Goal: Information Seeking & Learning: Learn about a topic

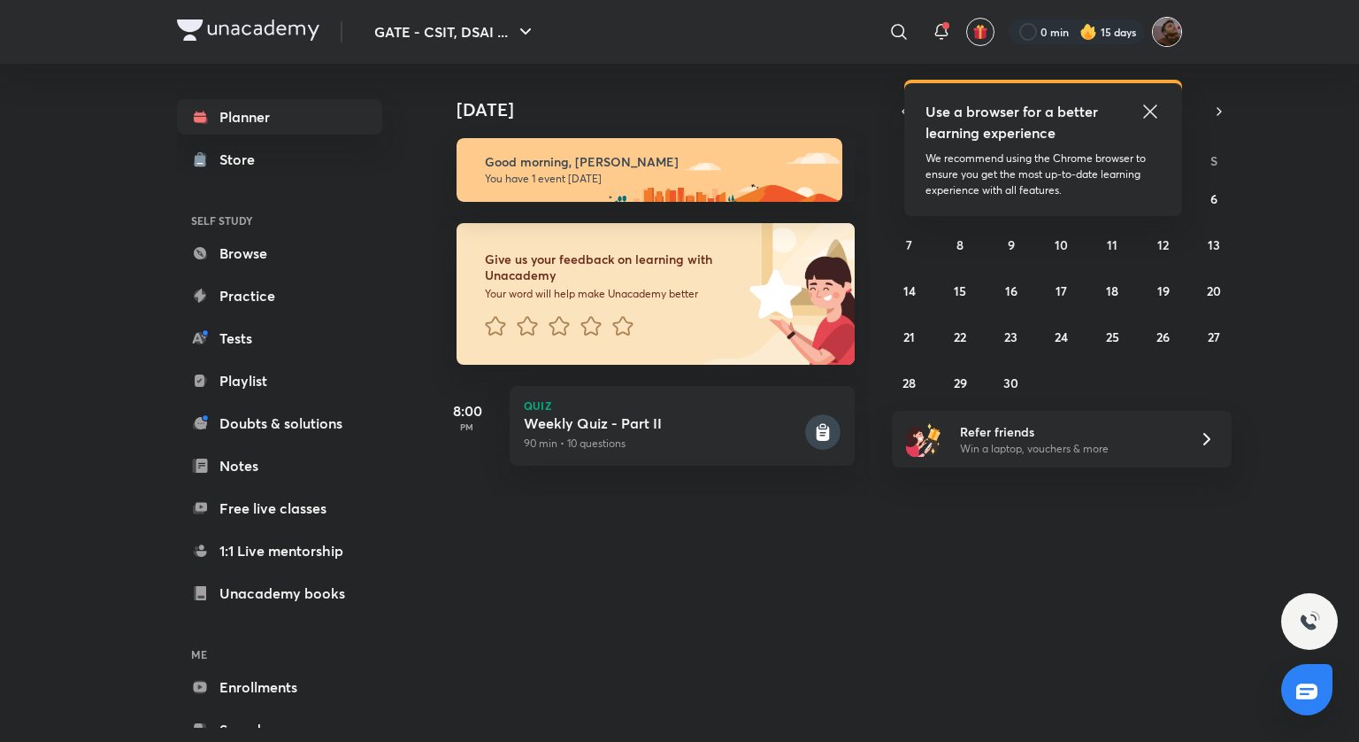
click at [1165, 31] on img at bounding box center [1167, 32] width 30 height 30
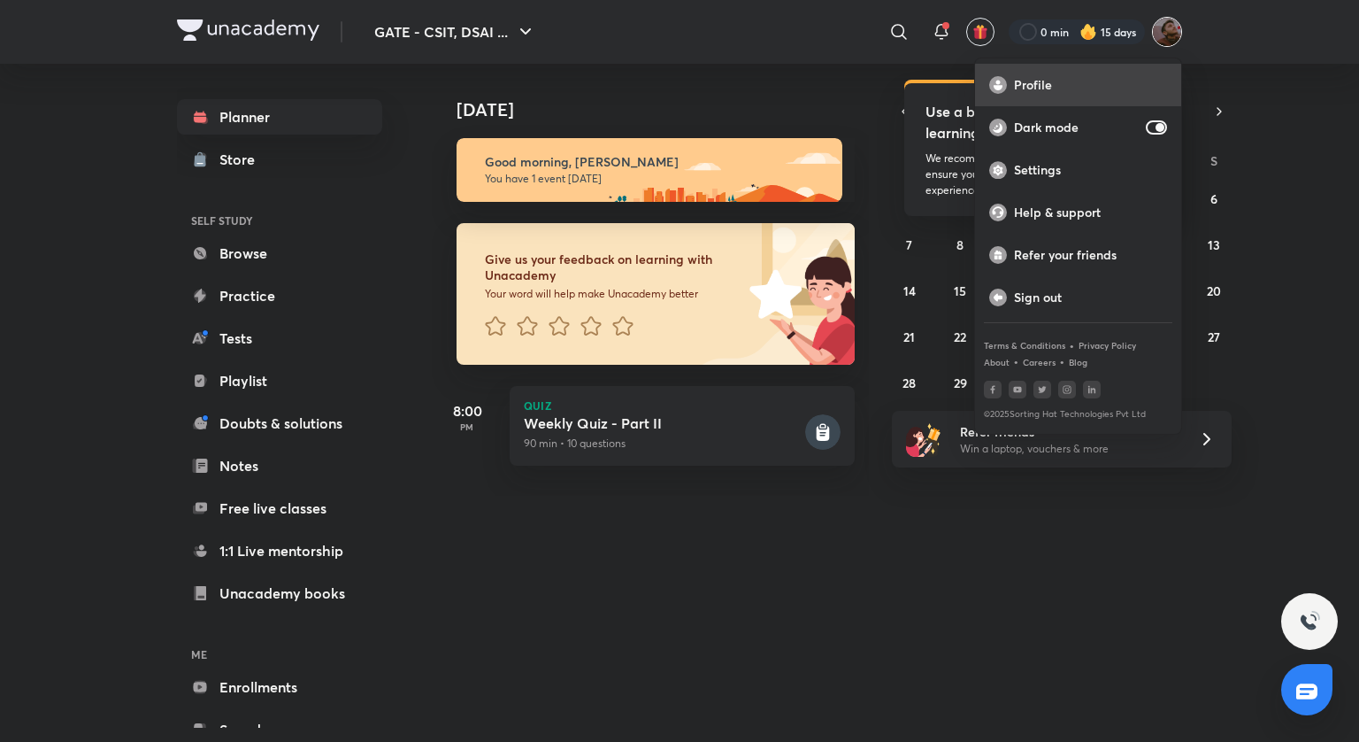
click at [1022, 86] on p "Profile" at bounding box center [1090, 85] width 153 height 16
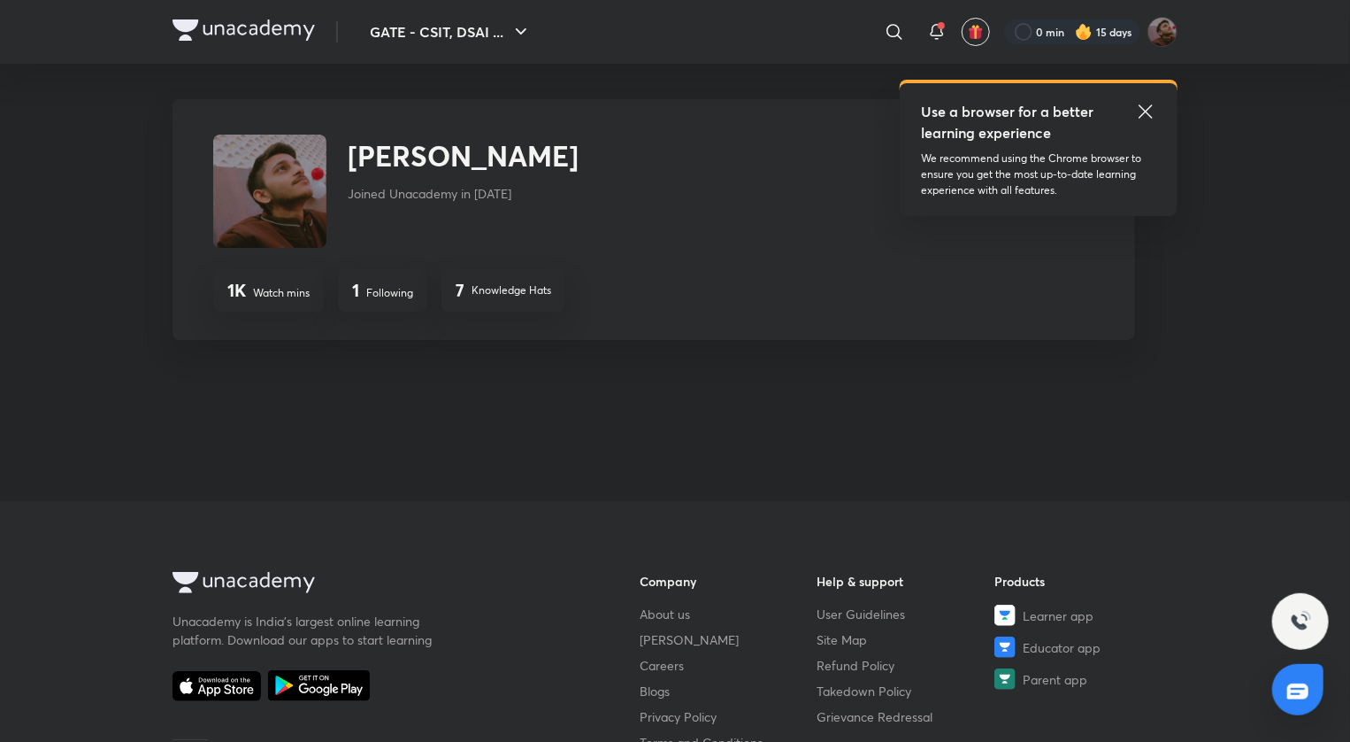
click at [1145, 114] on icon at bounding box center [1145, 111] width 21 height 21
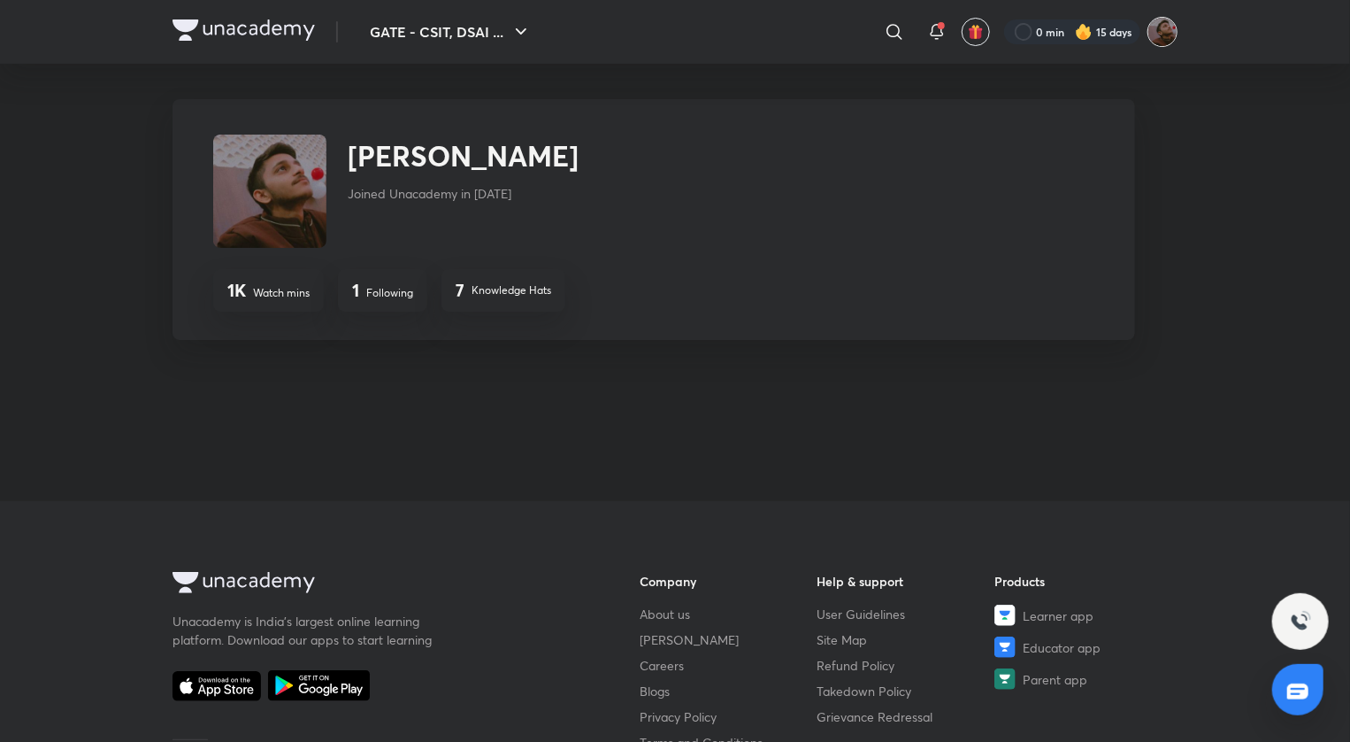
click at [1168, 33] on img at bounding box center [1163, 32] width 30 height 30
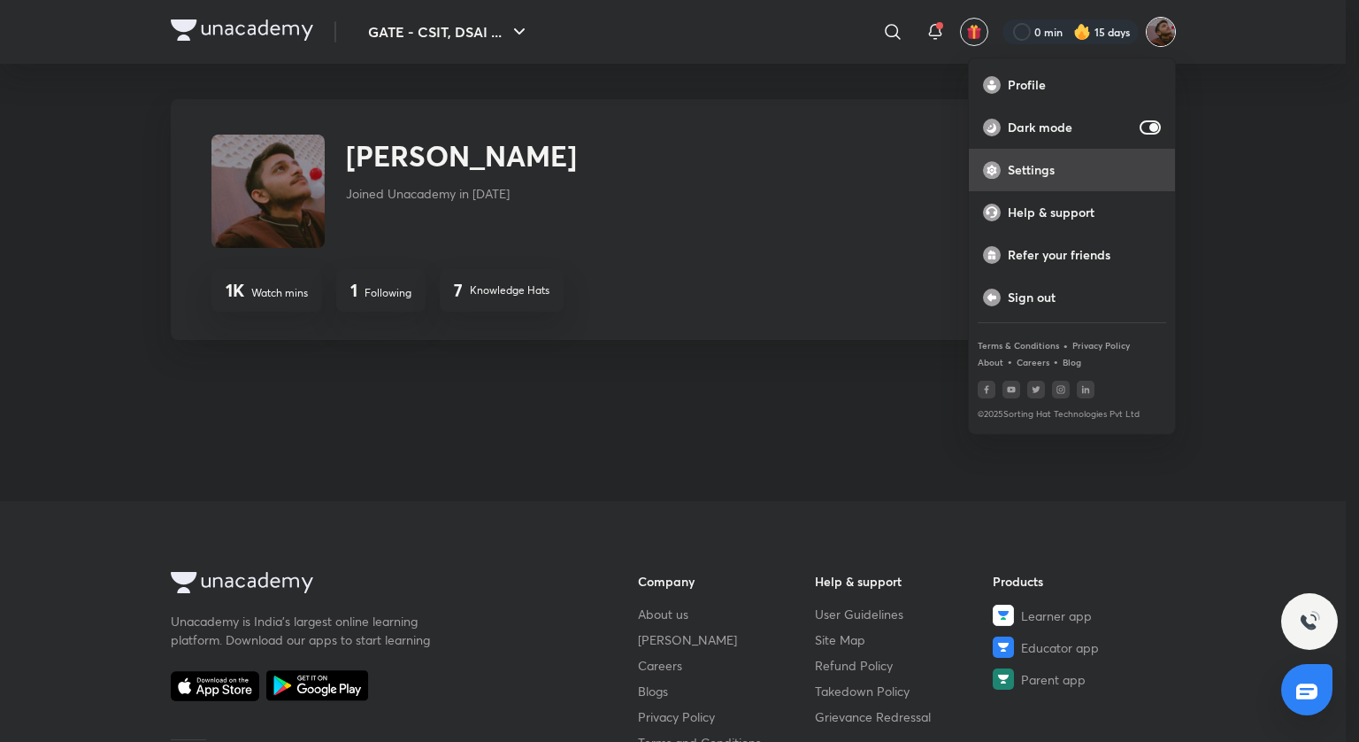
click at [1068, 159] on div "Settings" at bounding box center [1072, 170] width 206 height 42
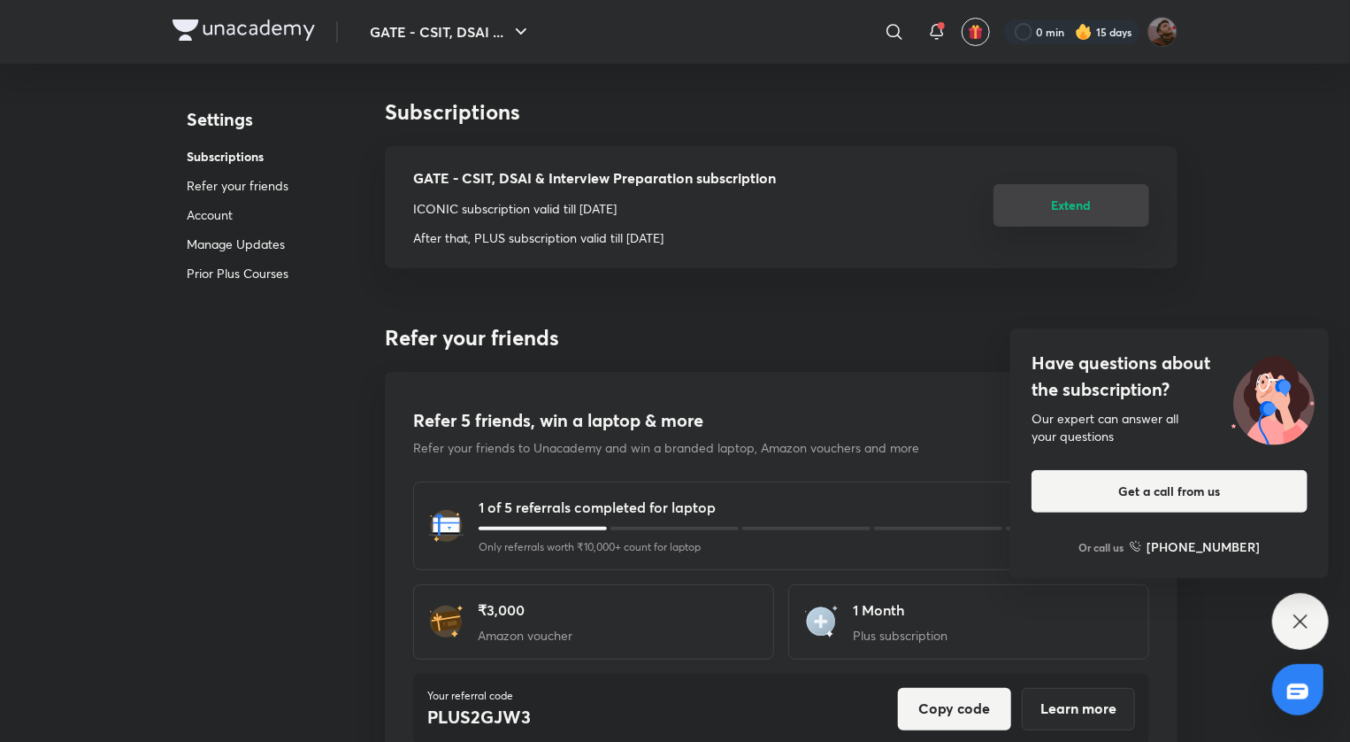
click at [1016, 207] on button "Extend" at bounding box center [1072, 205] width 156 height 42
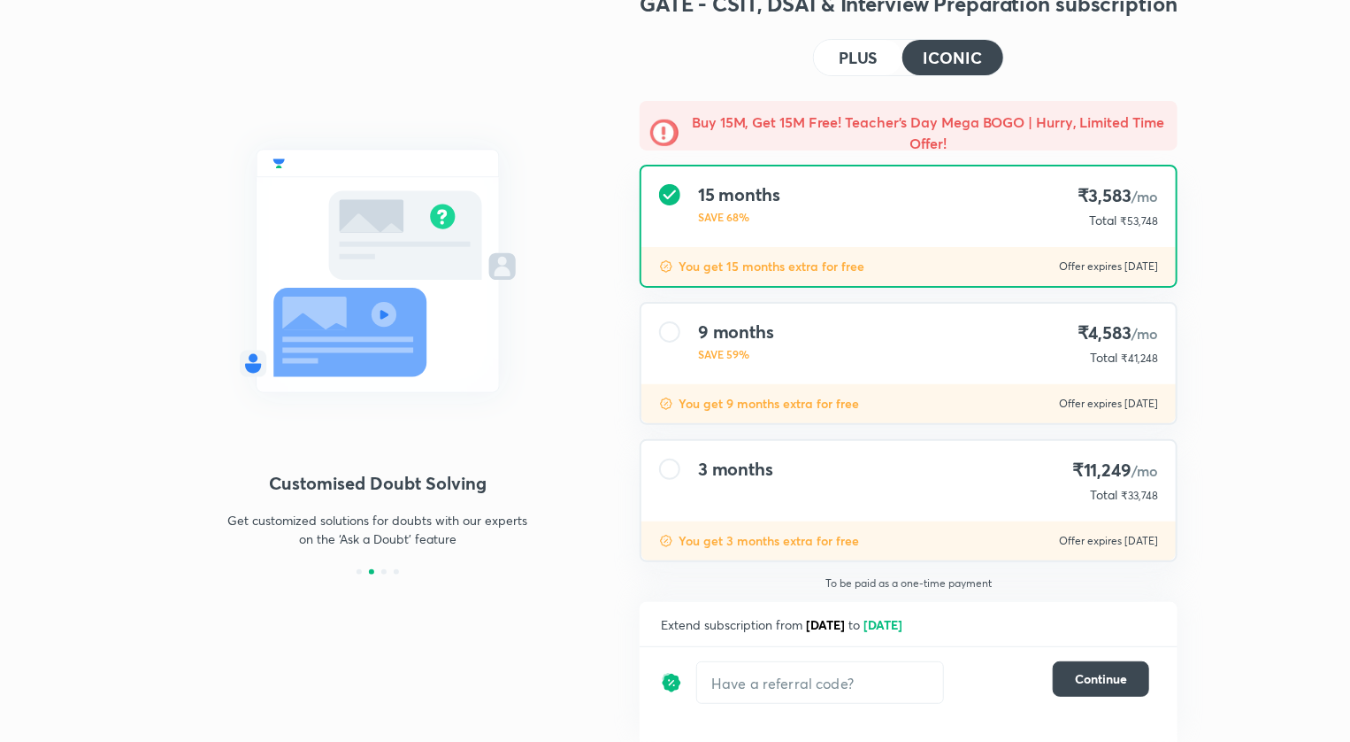
scroll to position [60, 0]
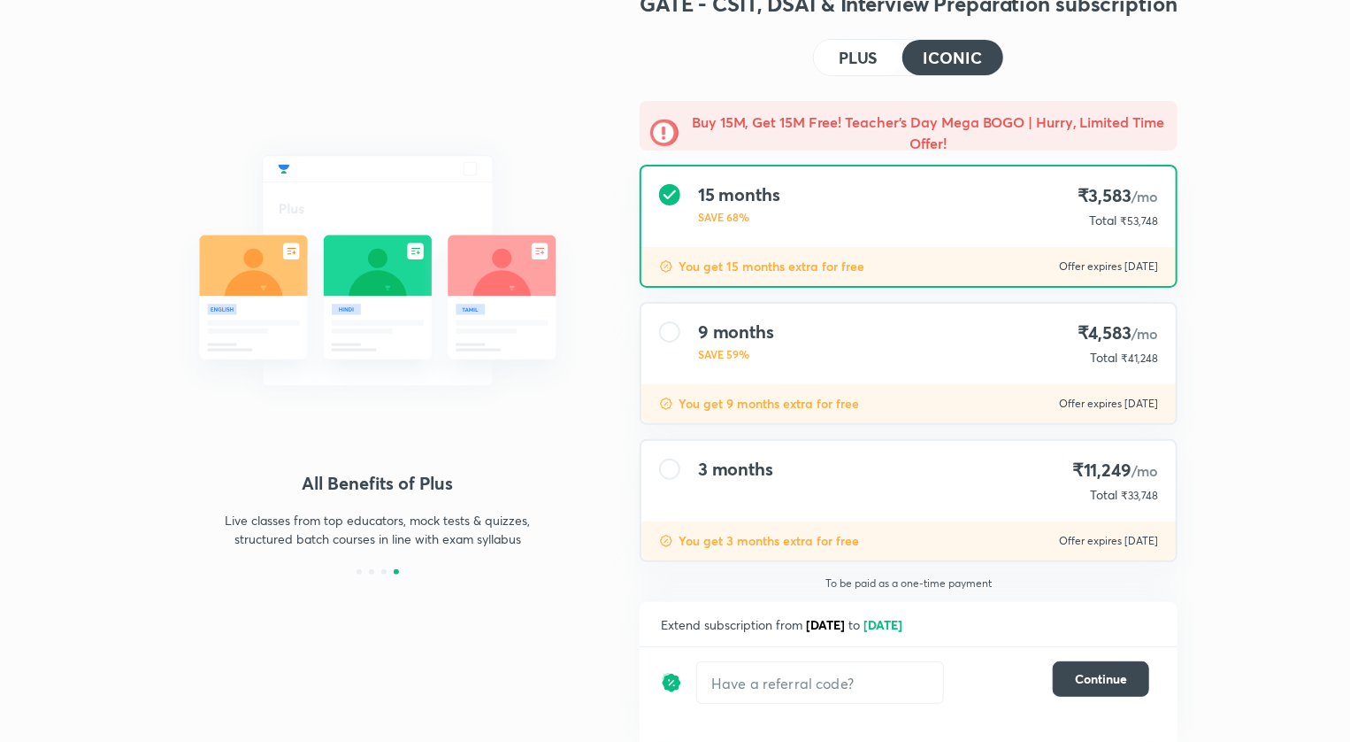
click at [1113, 480] on h4 "₹11,249 /mo" at bounding box center [1116, 470] width 86 height 24
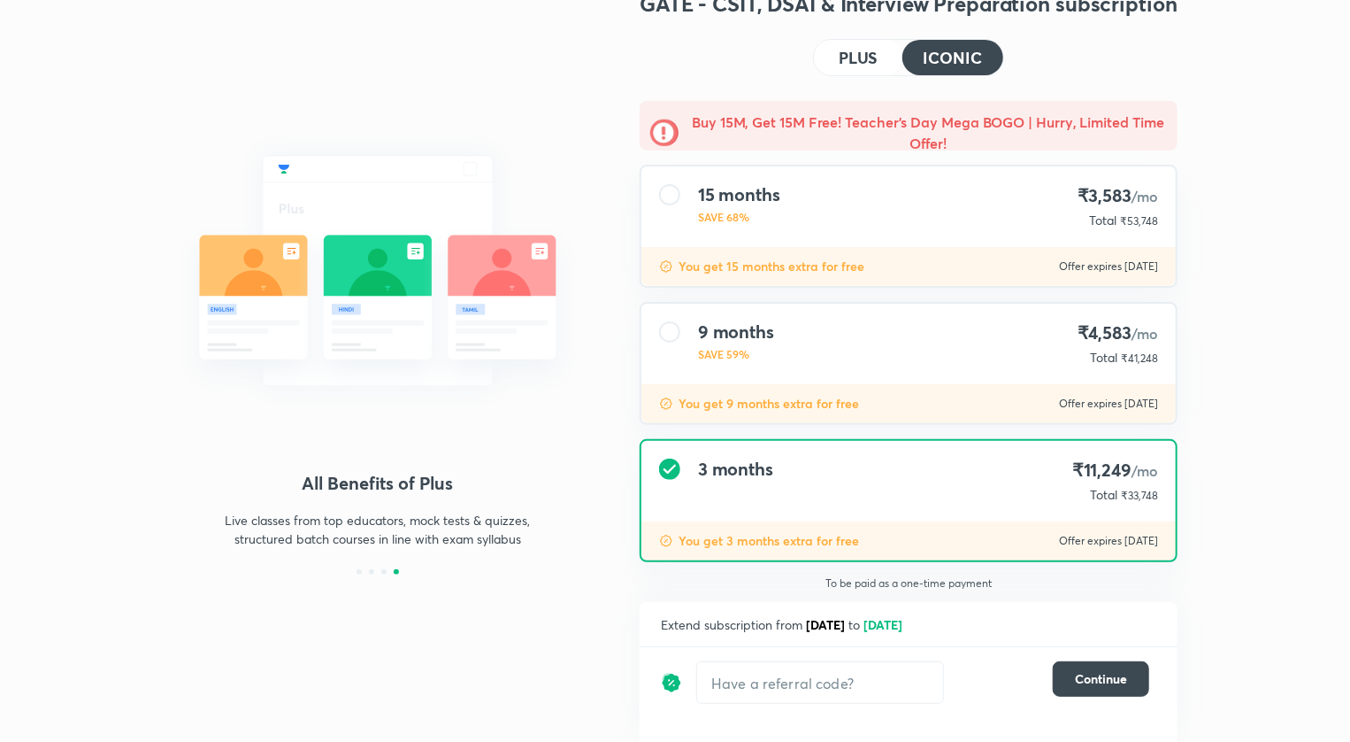
click at [939, 214] on div "15 months SAVE 68% ₹3,583 /mo Total ₹53,748" at bounding box center [909, 206] width 534 height 81
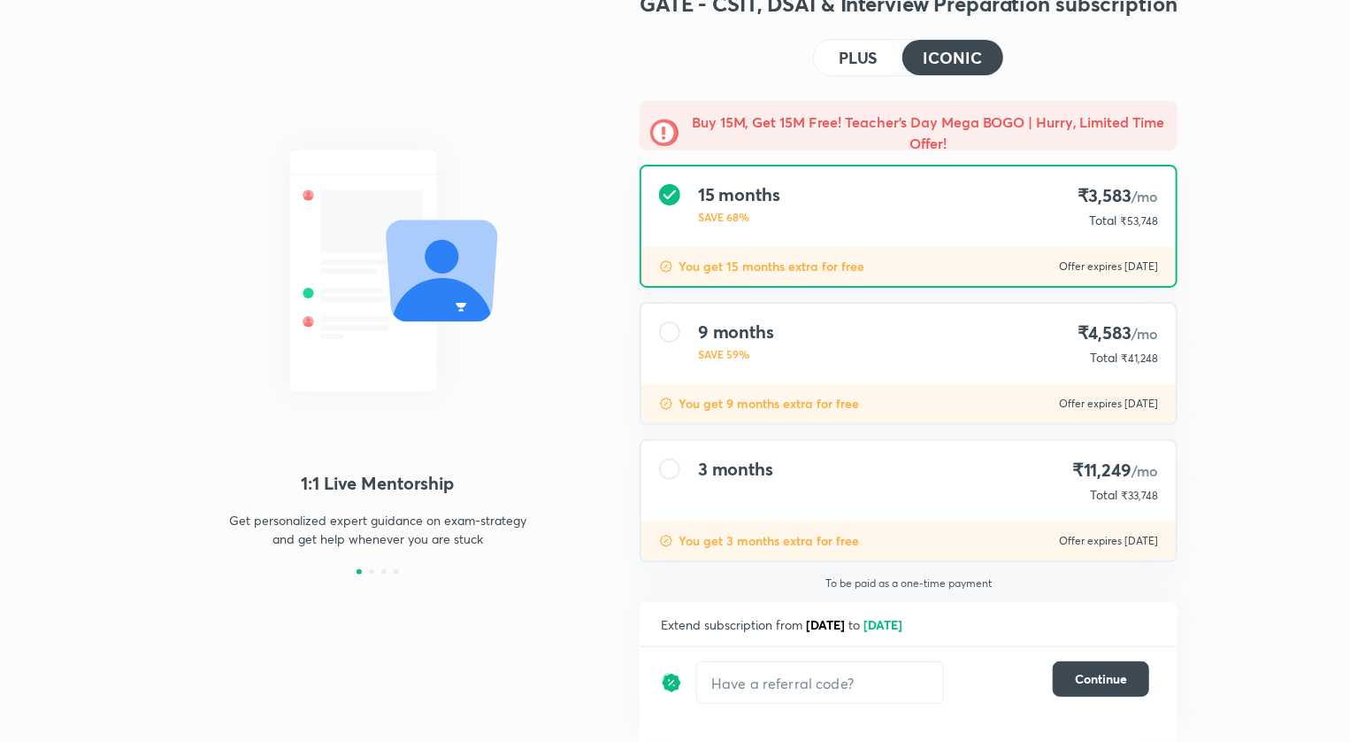
click at [885, 463] on div "3 months ₹11,249 /mo Total ₹33,748" at bounding box center [909, 481] width 534 height 81
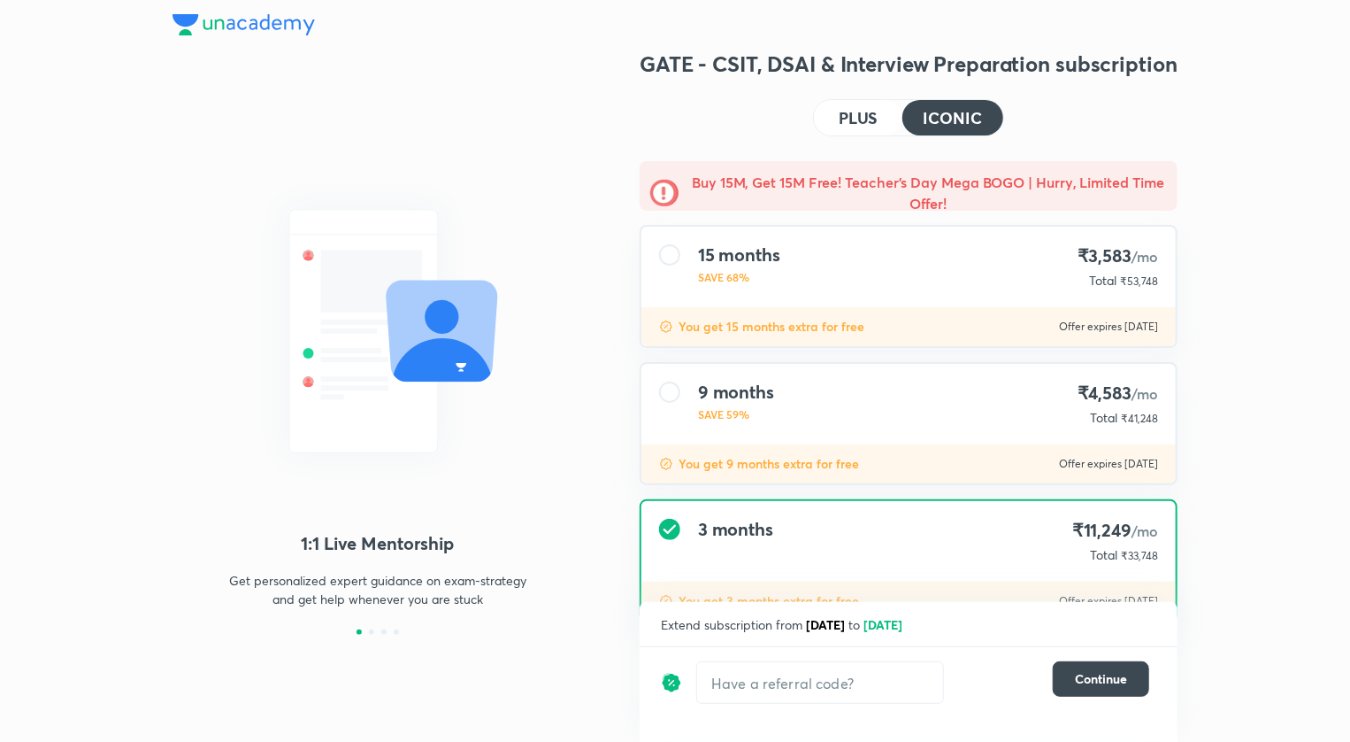
scroll to position [24, 0]
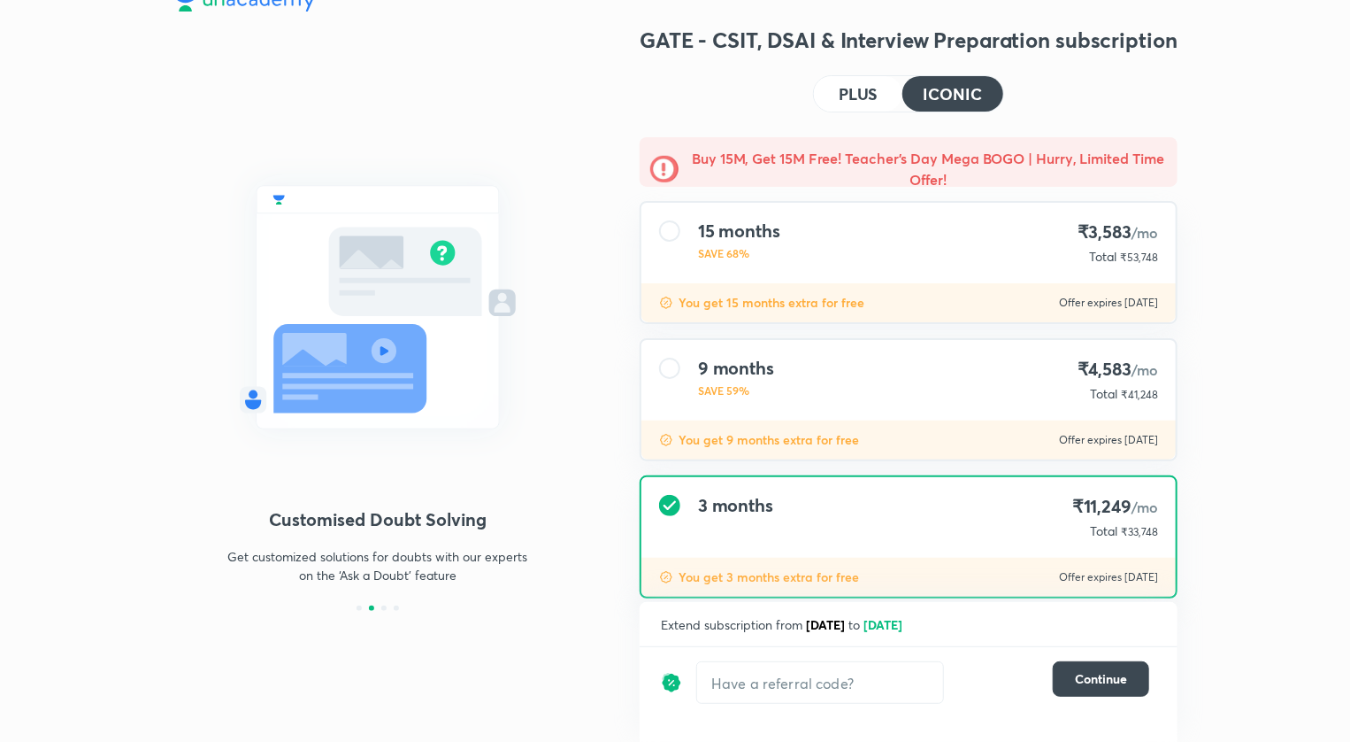
click at [871, 97] on h4 "PLUS" at bounding box center [858, 94] width 39 height 16
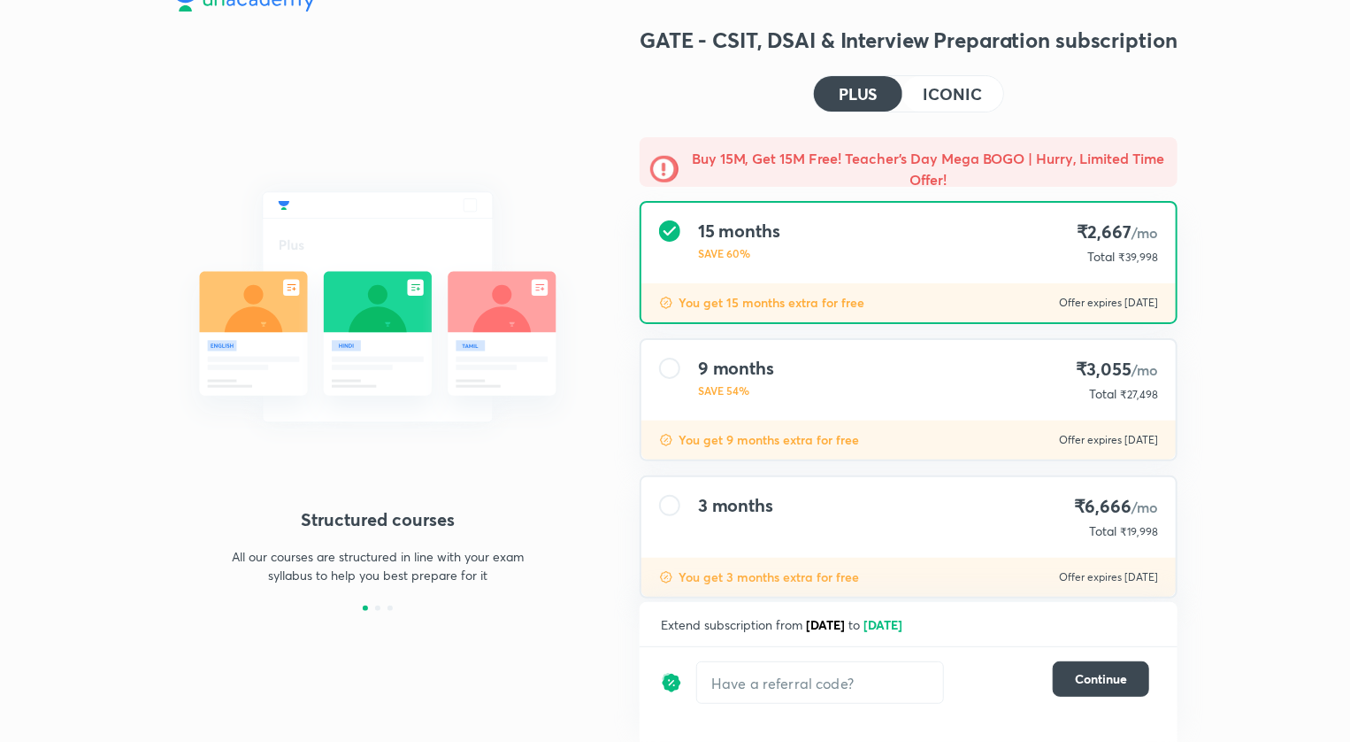
click at [949, 92] on h4 "ICONIC" at bounding box center [953, 94] width 58 height 16
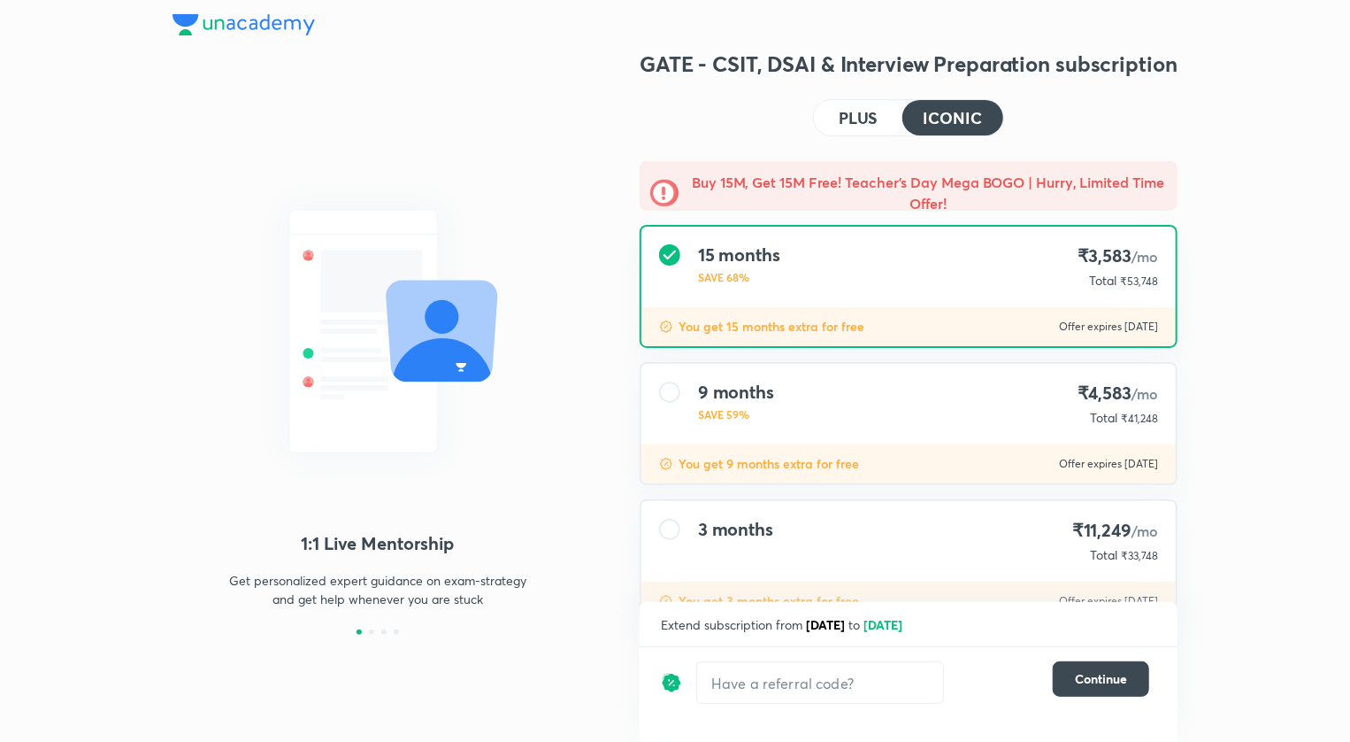
scroll to position [0, 0]
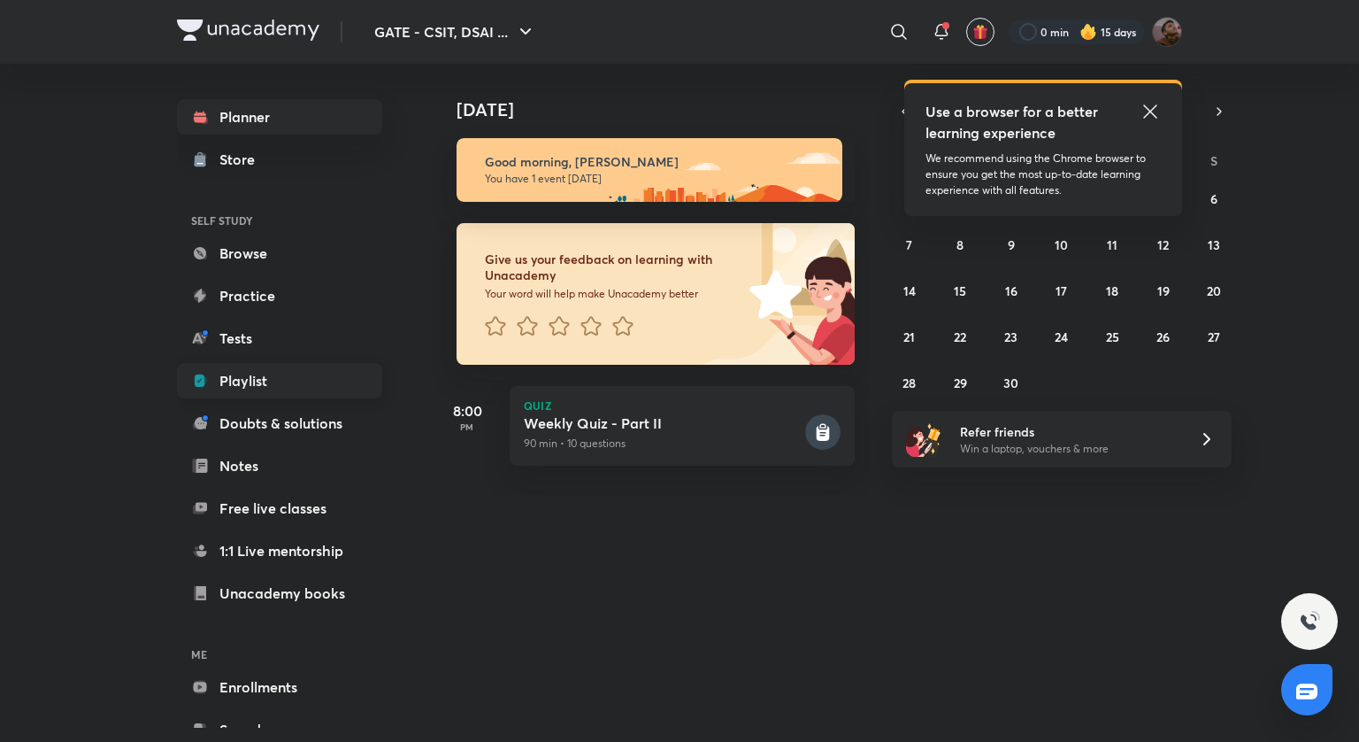
click at [283, 397] on link "Playlist" at bounding box center [279, 380] width 205 height 35
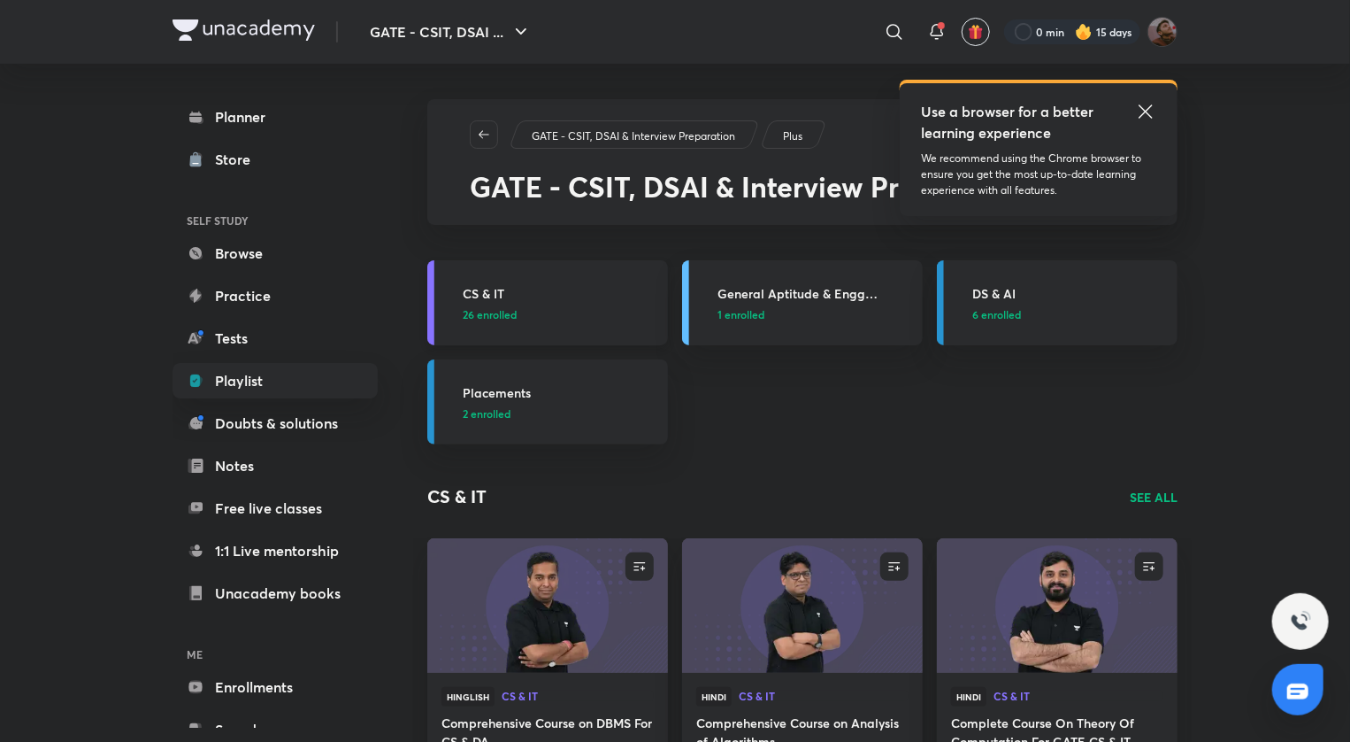
click at [637, 288] on h3 "CS & IT" at bounding box center [560, 293] width 195 height 19
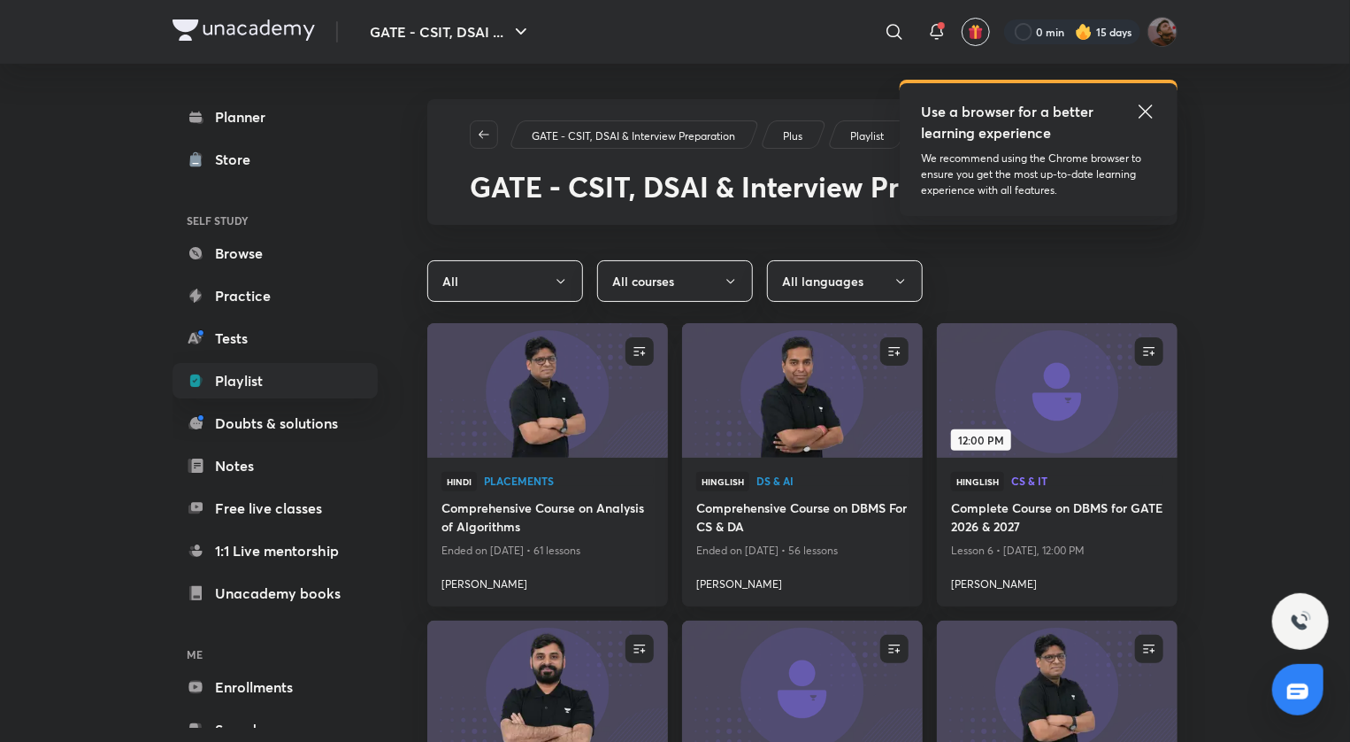
click at [495, 152] on div "GATE - CSIT, DSAI & Interview Preparation Plus Playlist GATE - CSIT, DSAI & Int…" at bounding box center [802, 162] width 750 height 126
click at [486, 133] on icon "button" at bounding box center [484, 134] width 14 height 14
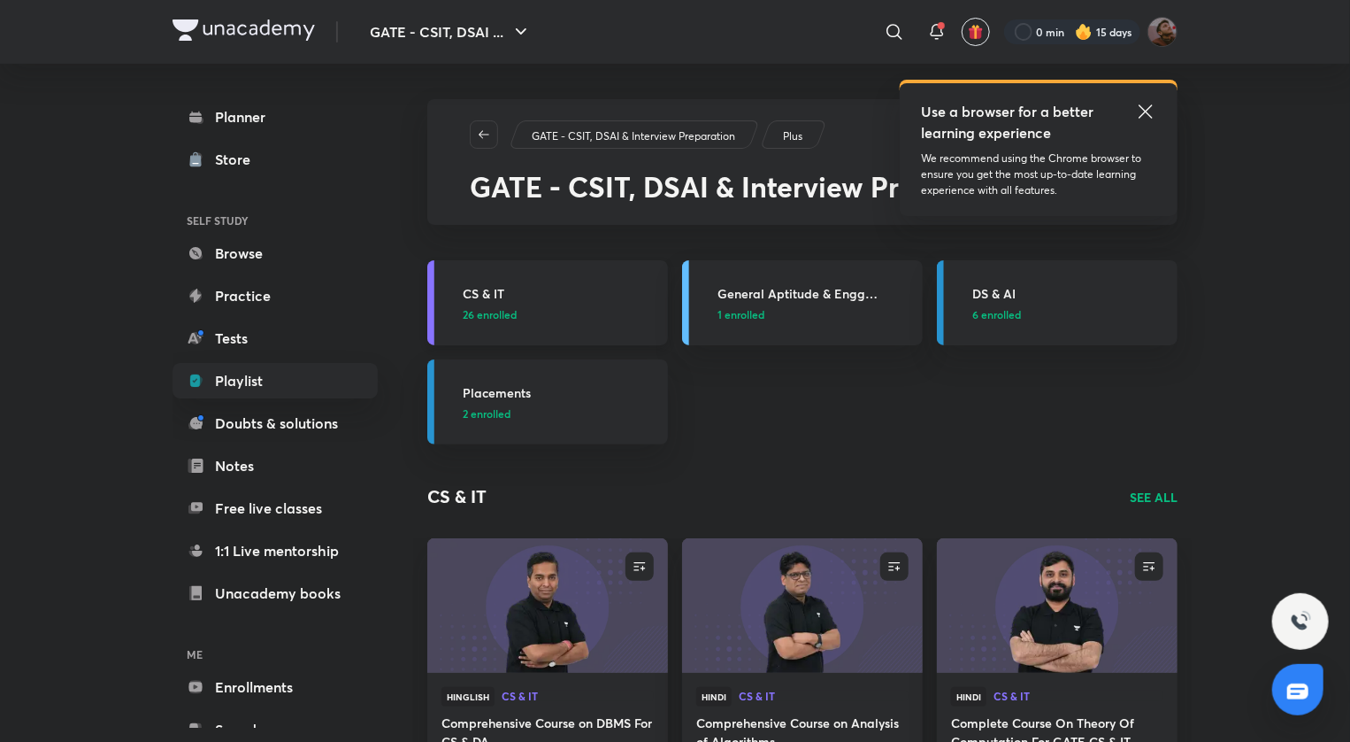
click at [481, 296] on h3 "CS & IT" at bounding box center [560, 293] width 195 height 19
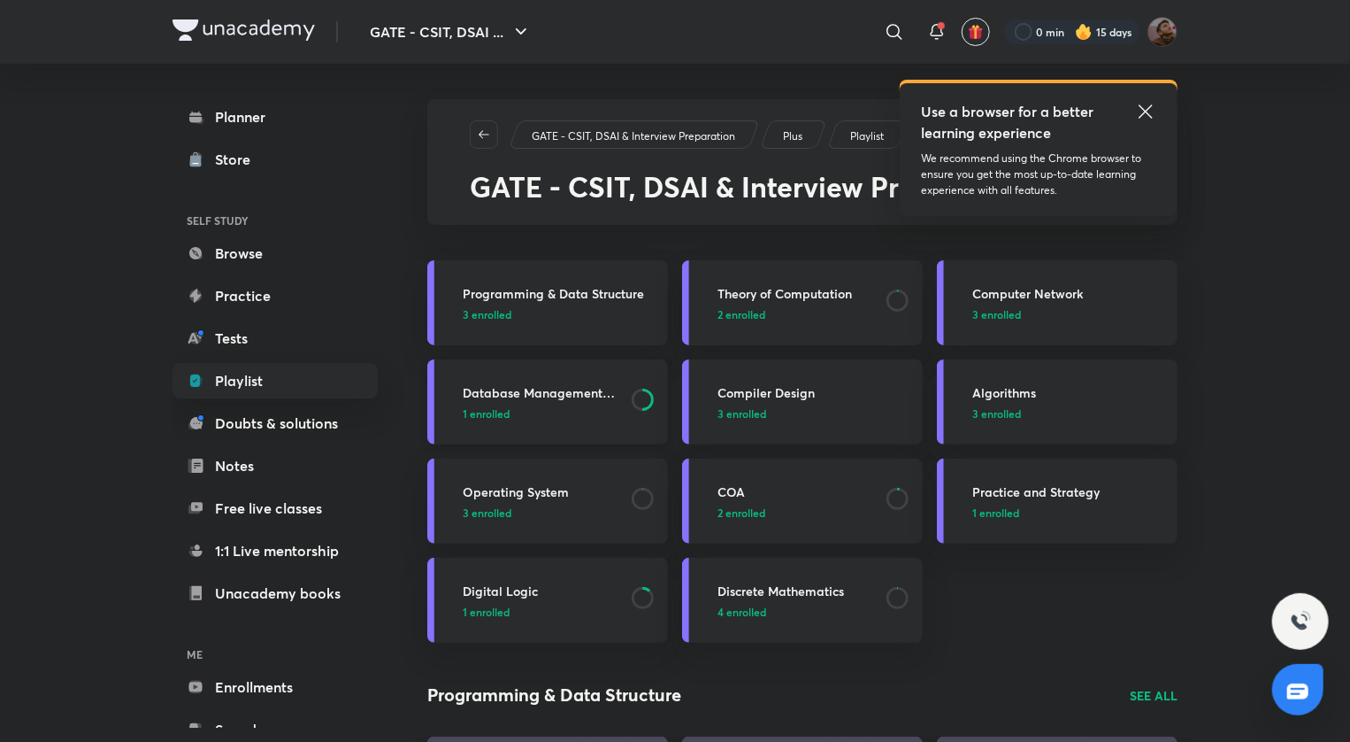
click at [491, 411] on span "1 enrolled" at bounding box center [486, 413] width 47 height 16
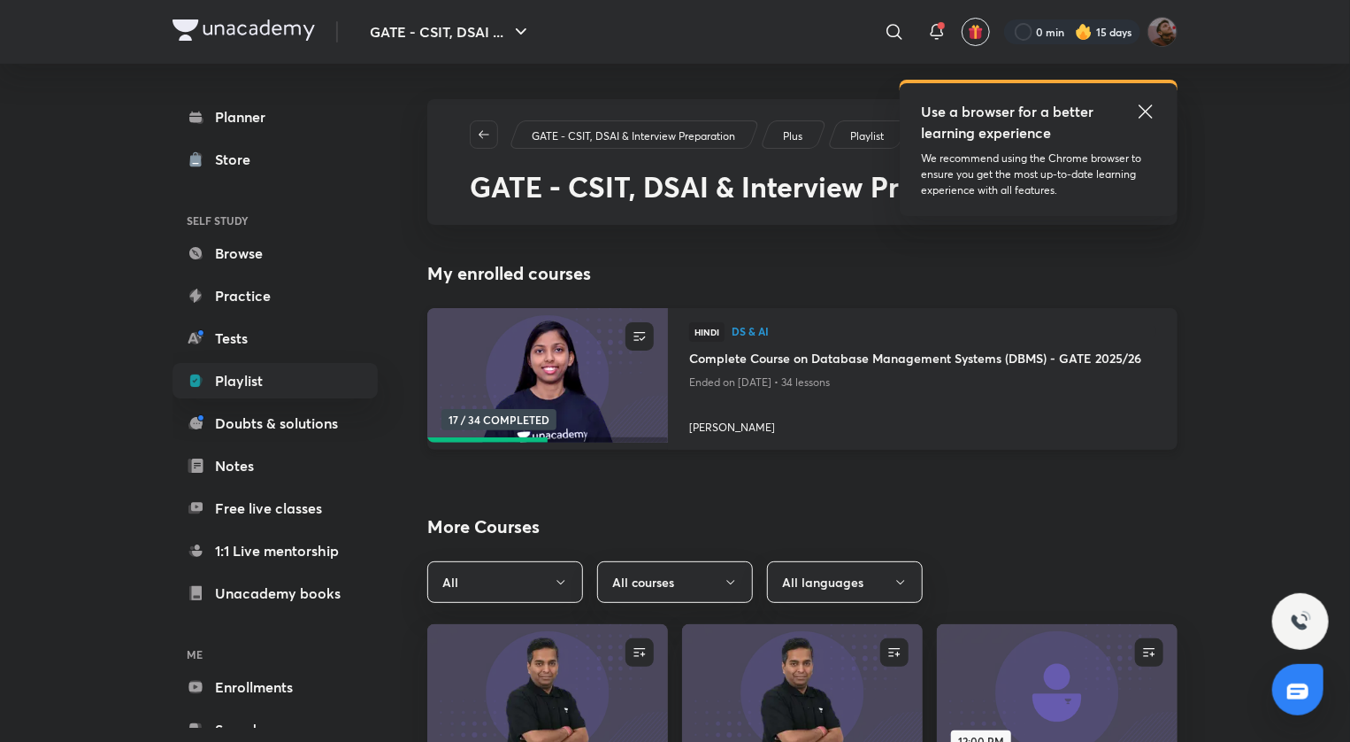
click at [842, 405] on div at bounding box center [922, 403] width 467 height 19
click at [920, 366] on h4 "Complete Course on Database Management Systems (DBMS) - GATE 2025/26" at bounding box center [922, 360] width 467 height 22
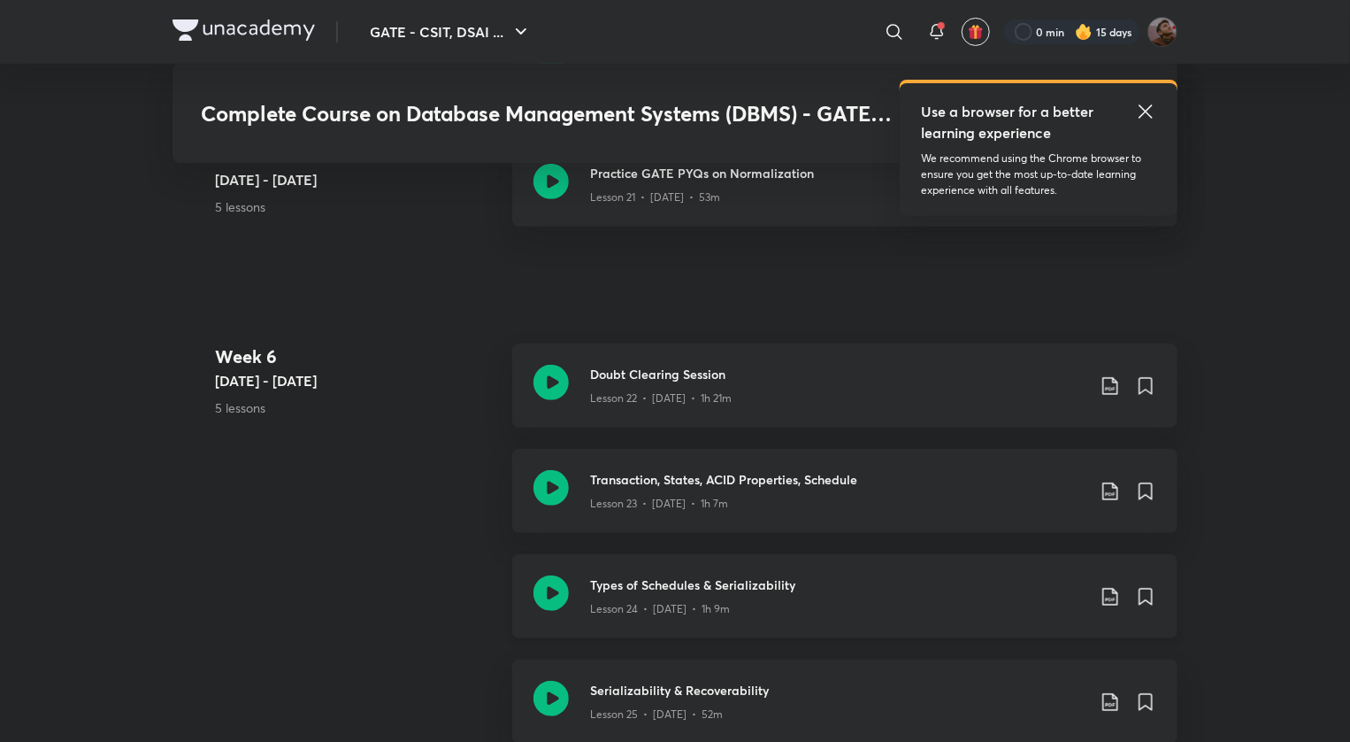
scroll to position [3634, 0]
click at [902, 370] on h3 "Doubt Clearing Session" at bounding box center [838, 373] width 496 height 19
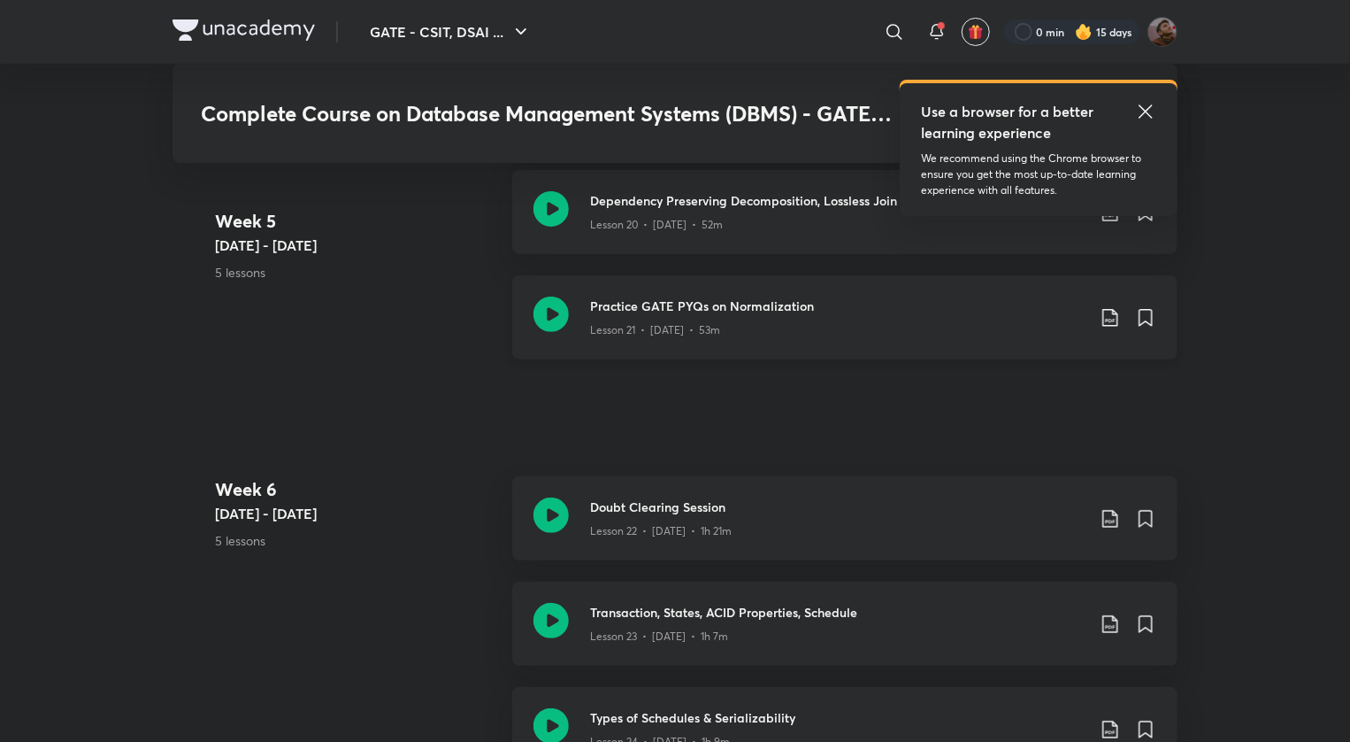
scroll to position [3503, 0]
click at [691, 307] on h3 "Practice GATE PYQs on Normalization" at bounding box center [838, 304] width 496 height 19
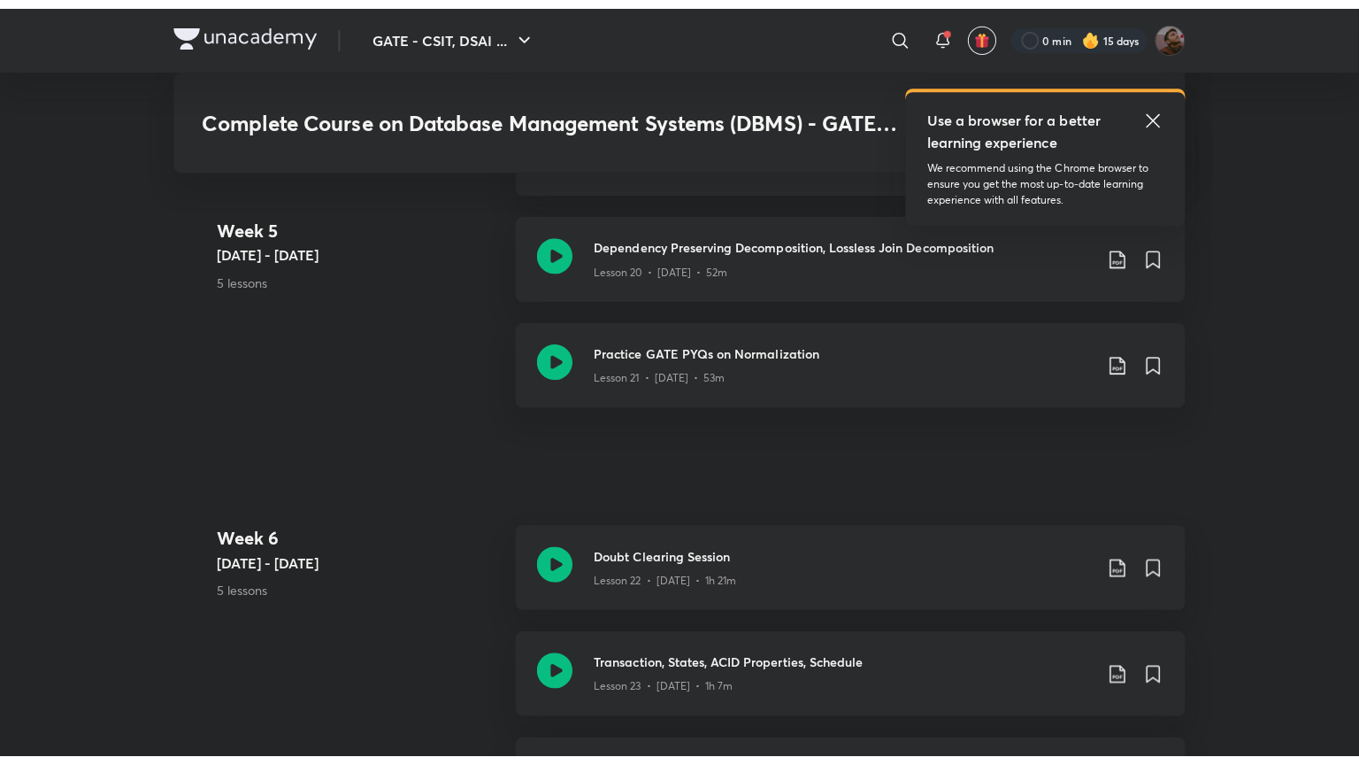
scroll to position [3465, 0]
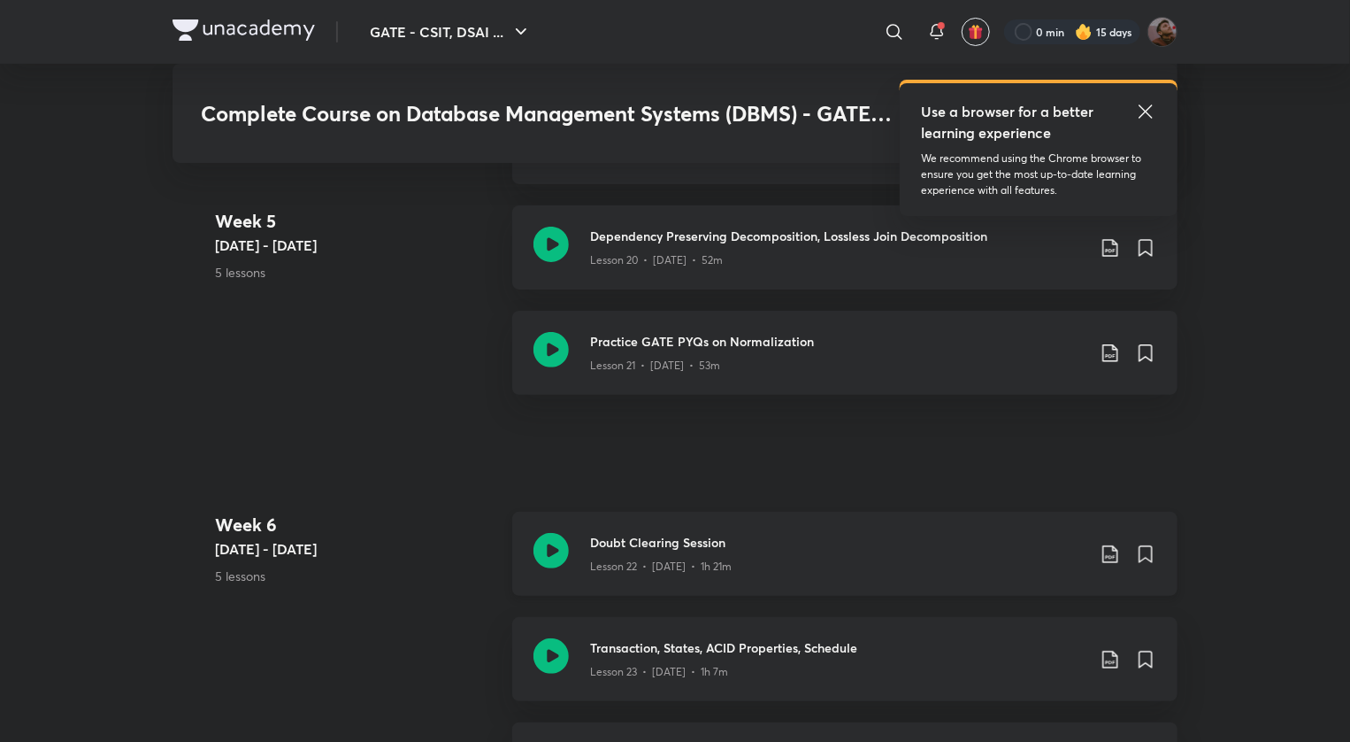
click at [652, 547] on h3 "Doubt Clearing Session" at bounding box center [838, 542] width 496 height 19
